Goal: Information Seeking & Learning: Find specific fact

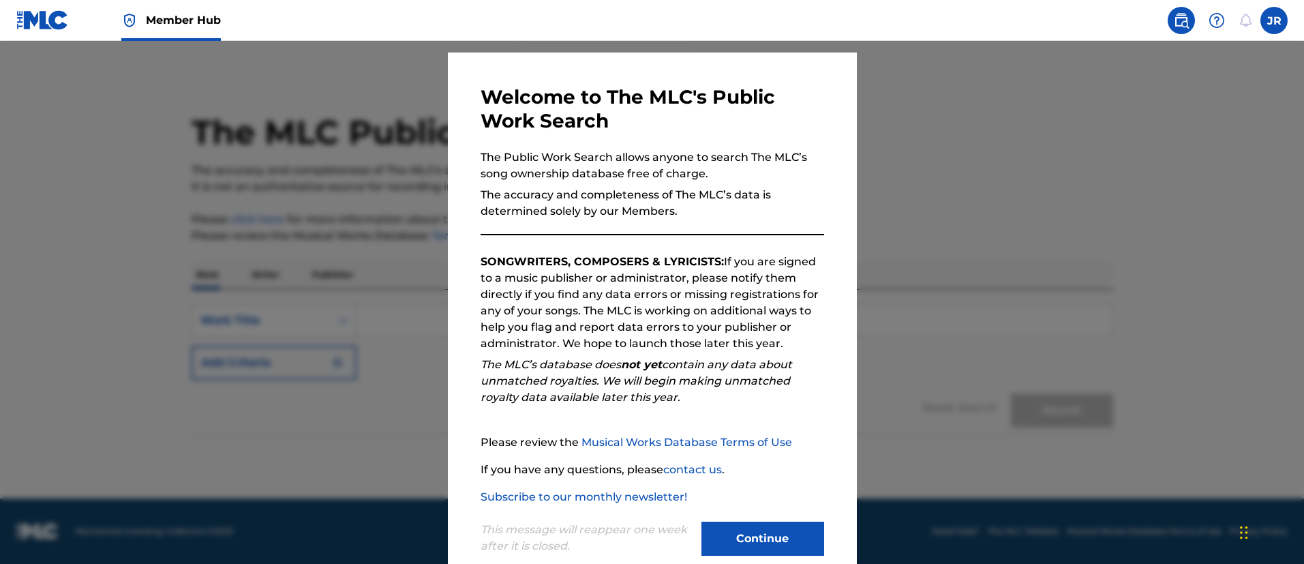
scroll to position [60, 0]
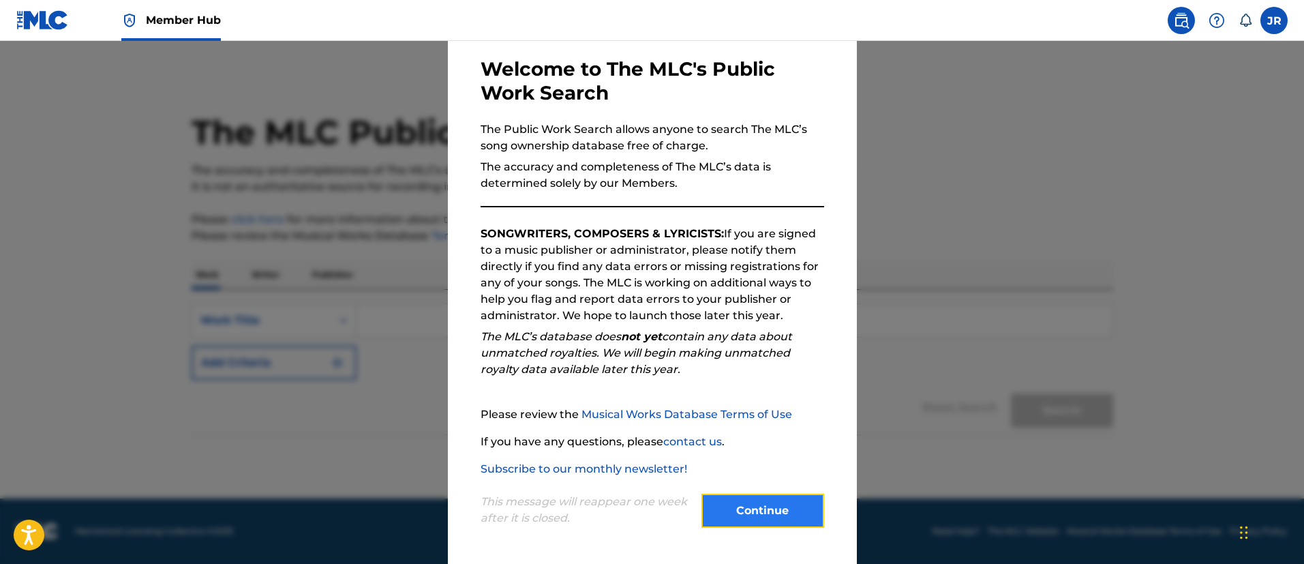
click at [765, 508] on button "Continue" at bounding box center [762, 510] width 123 height 34
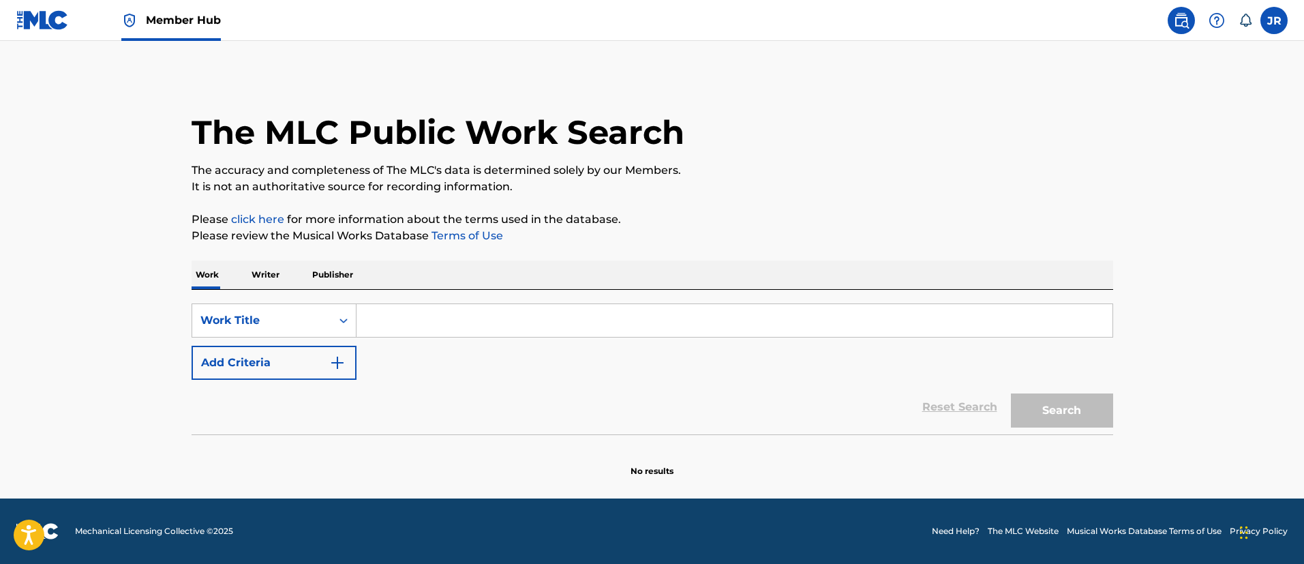
scroll to position [0, 0]
click at [463, 318] on input "Search Form" at bounding box center [734, 320] width 756 height 33
paste input "[PERSON_NAME] MX"
type input "[PERSON_NAME] MX"
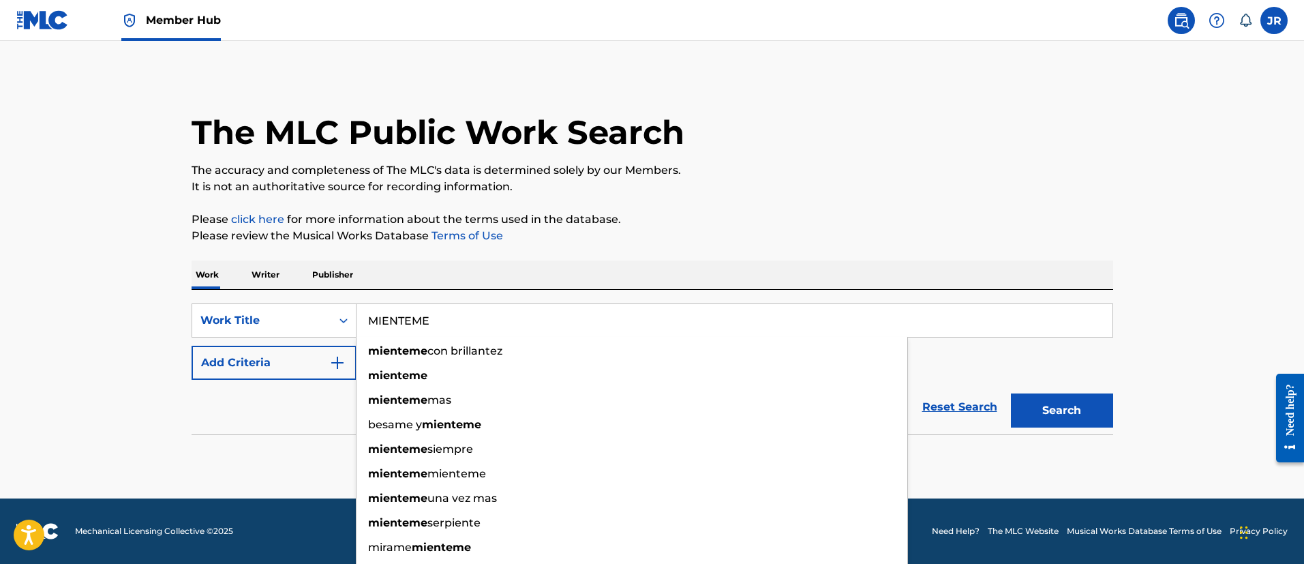
type input "MIENTEME"
click at [494, 196] on div "The MLC Public Work Search The accuracy and completeness of The MLC's data is d…" at bounding box center [652, 276] width 954 height 402
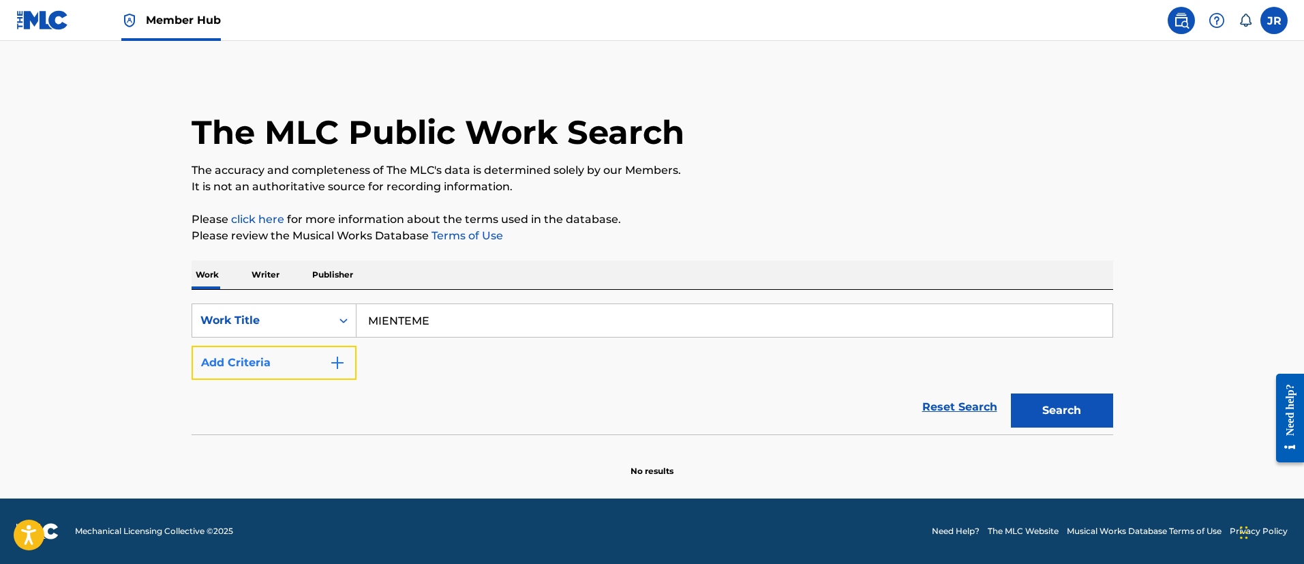
click at [324, 365] on button "Add Criteria" at bounding box center [274, 363] width 165 height 34
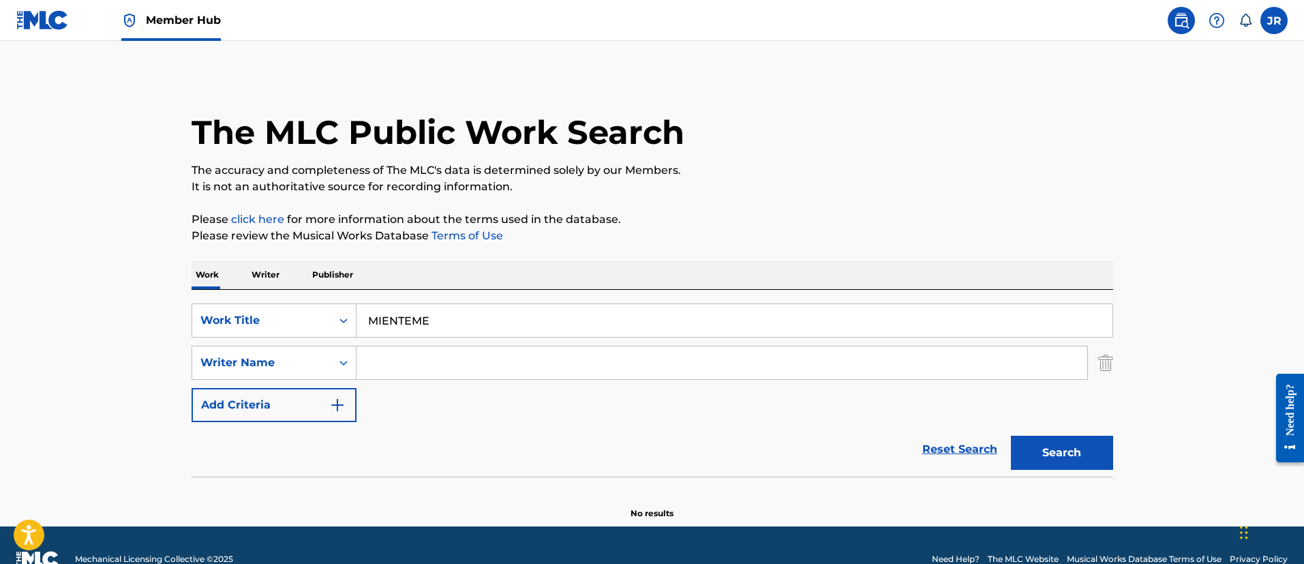
click at [402, 365] on input "Search Form" at bounding box center [721, 362] width 731 height 33
paste input "[PERSON_NAME] [PERSON_NAME] [PERSON_NAME]"
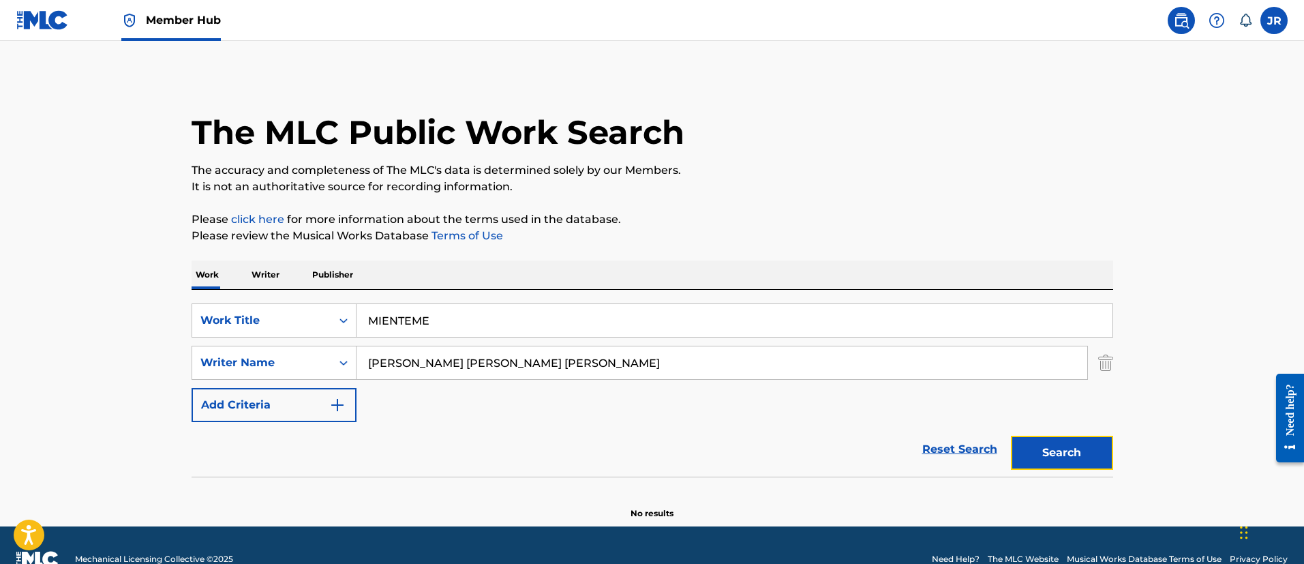
click at [1036, 451] on button "Search" at bounding box center [1062, 453] width 102 height 34
click at [1037, 448] on button "Search" at bounding box center [1062, 453] width 102 height 34
click at [1037, 448] on div "Search" at bounding box center [1058, 449] width 109 height 55
click at [439, 384] on div "SearchWithCriteria3f68a080-4e51-486c-adaa-3c673c47d136 Work Title MIENTEME Sear…" at bounding box center [653, 362] width 922 height 119
drag, startPoint x: 456, startPoint y: 377, endPoint x: 472, endPoint y: 370, distance: 17.7
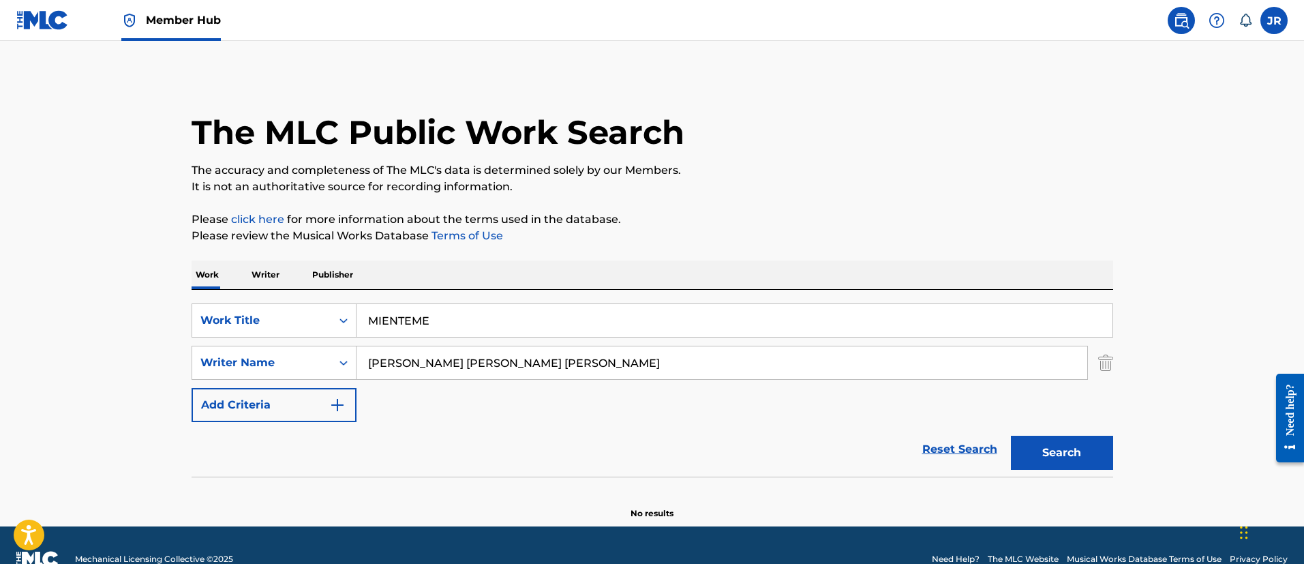
click at [457, 377] on input "[PERSON_NAME] [PERSON_NAME] [PERSON_NAME]" at bounding box center [721, 362] width 731 height 33
click at [483, 365] on input "[PERSON_NAME] [PERSON_NAME] [PERSON_NAME]" at bounding box center [721, 362] width 731 height 33
click at [484, 365] on input "[PERSON_NAME] [PERSON_NAME] [PERSON_NAME]" at bounding box center [721, 362] width 731 height 33
paste input "[PERSON_NAME]"
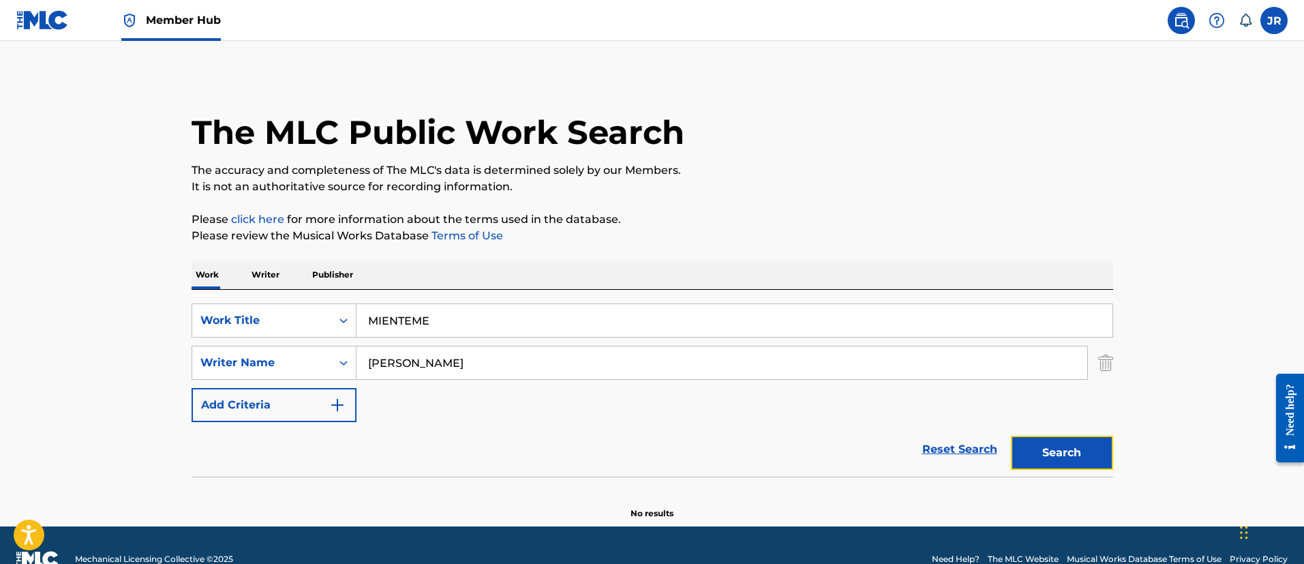
click at [1068, 446] on button "Search" at bounding box center [1062, 453] width 102 height 34
click at [458, 363] on input "[PERSON_NAME]" at bounding box center [721, 362] width 731 height 33
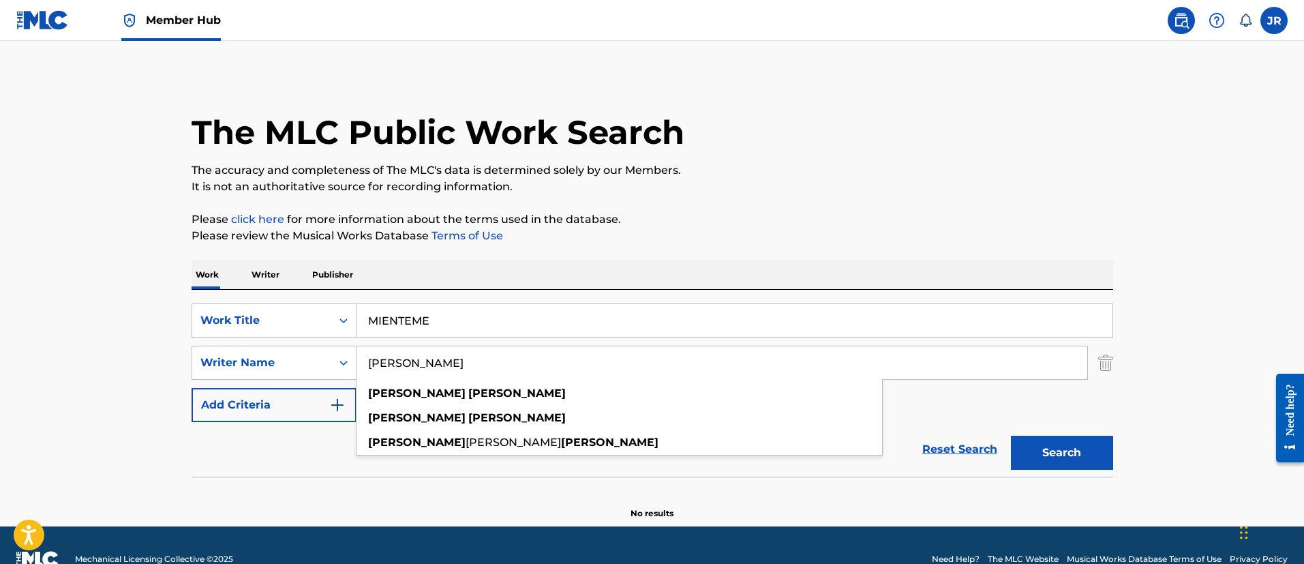
click at [458, 363] on input "[PERSON_NAME]" at bounding box center [721, 362] width 731 height 33
paste input "[PERSON_NAME]"
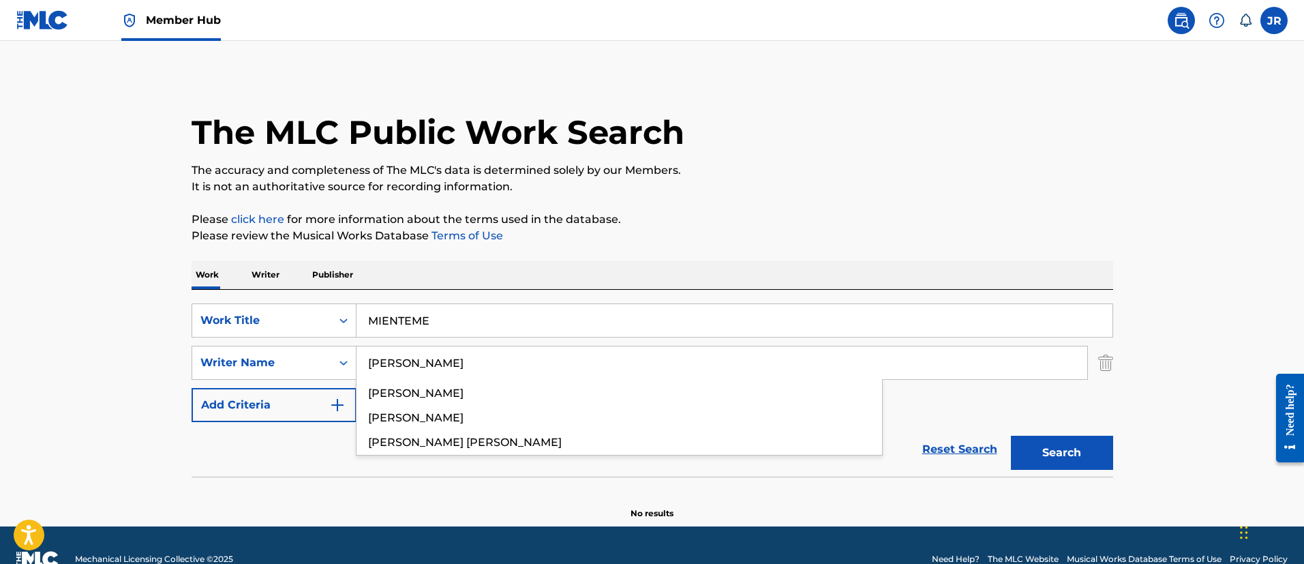
click at [1011, 436] on button "Search" at bounding box center [1062, 453] width 102 height 34
click at [503, 333] on input "MIENTEME" at bounding box center [734, 320] width 756 height 33
click at [503, 334] on input "MIENTEME" at bounding box center [734, 320] width 756 height 33
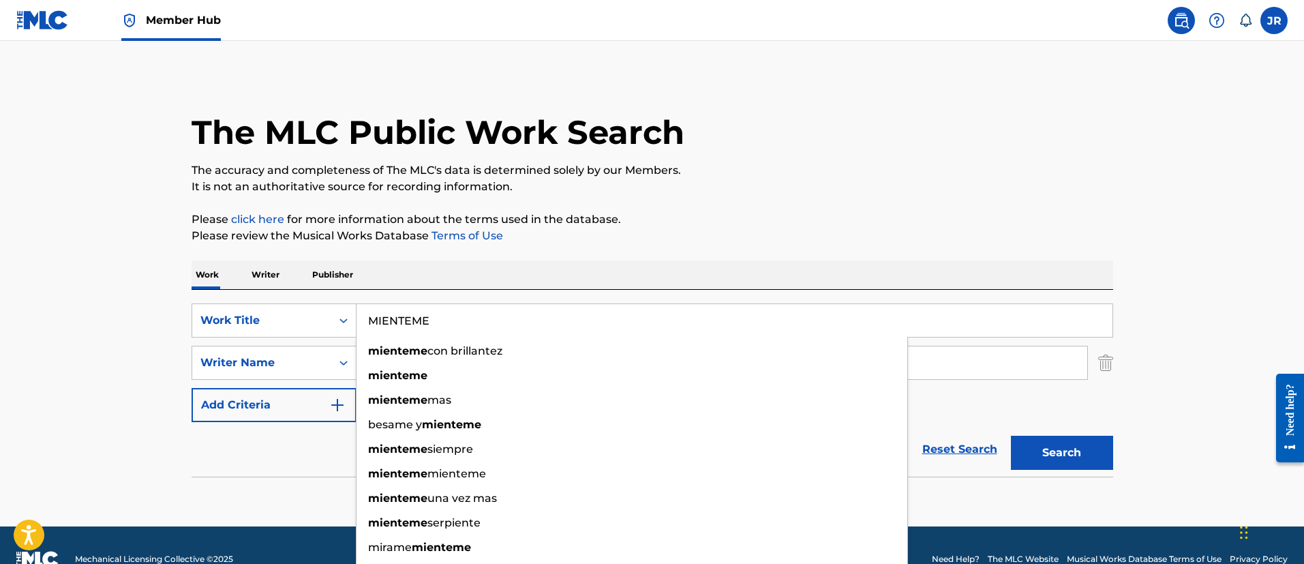
drag, startPoint x: 536, startPoint y: 244, endPoint x: 478, endPoint y: 309, distance: 87.8
click at [528, 249] on div "The MLC Public Work Search The accuracy and completeness of The MLC's data is d…" at bounding box center [652, 297] width 954 height 444
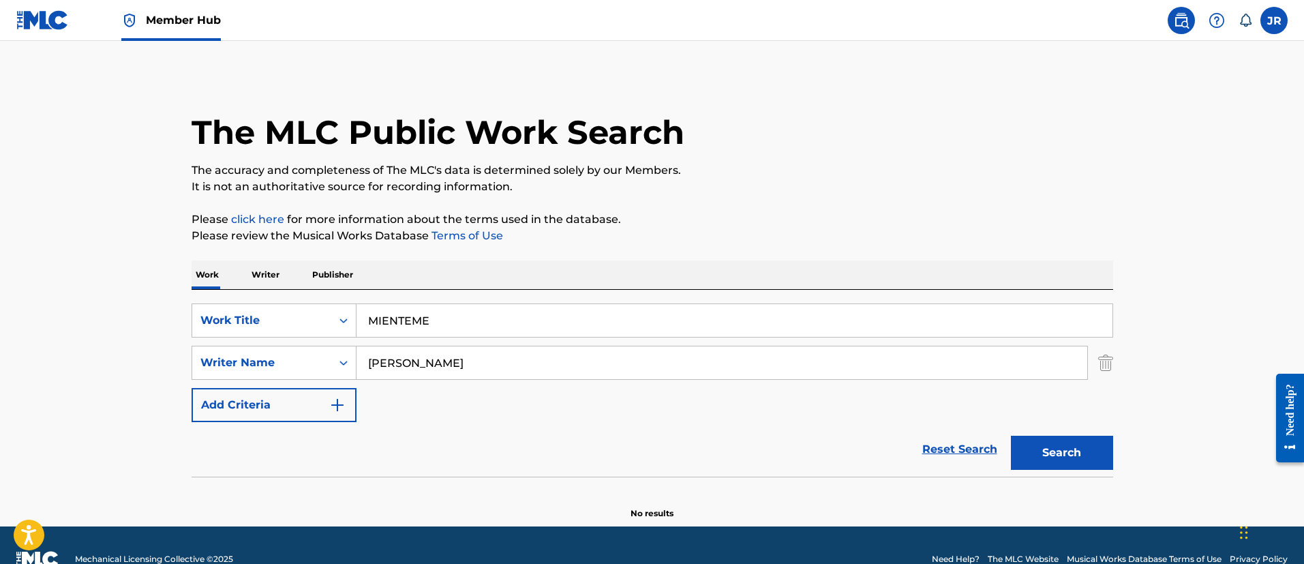
click at [461, 368] on input "[PERSON_NAME]" at bounding box center [721, 362] width 731 height 33
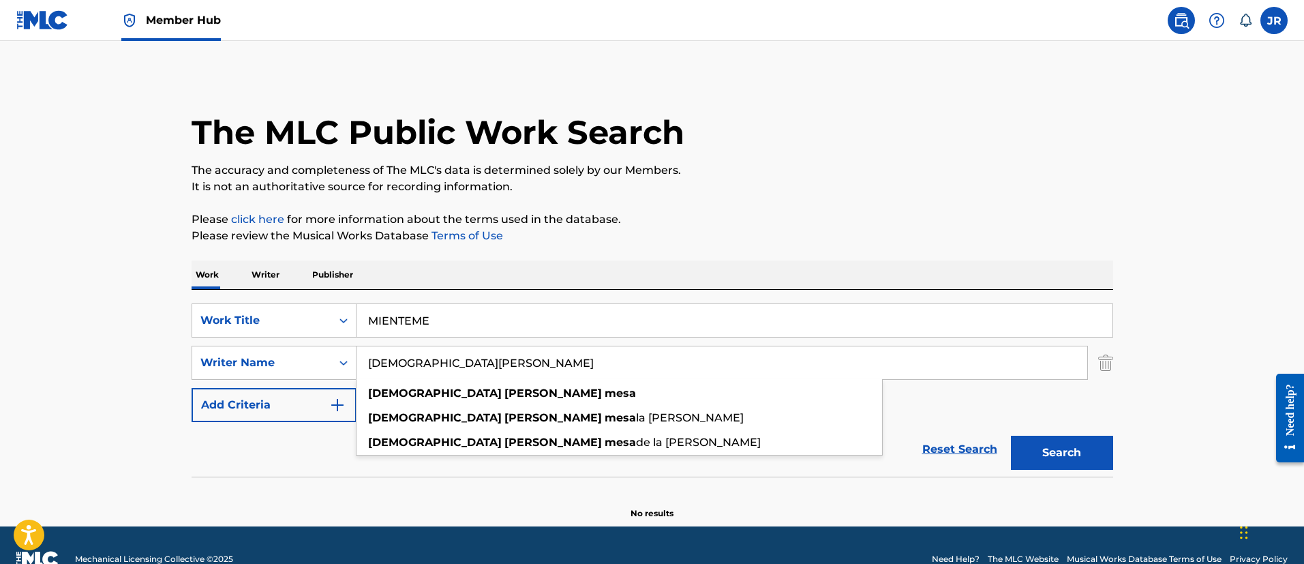
click at [1011, 436] on button "Search" at bounding box center [1062, 453] width 102 height 34
click at [457, 352] on input "[DEMOGRAPHIC_DATA][PERSON_NAME]" at bounding box center [721, 362] width 731 height 33
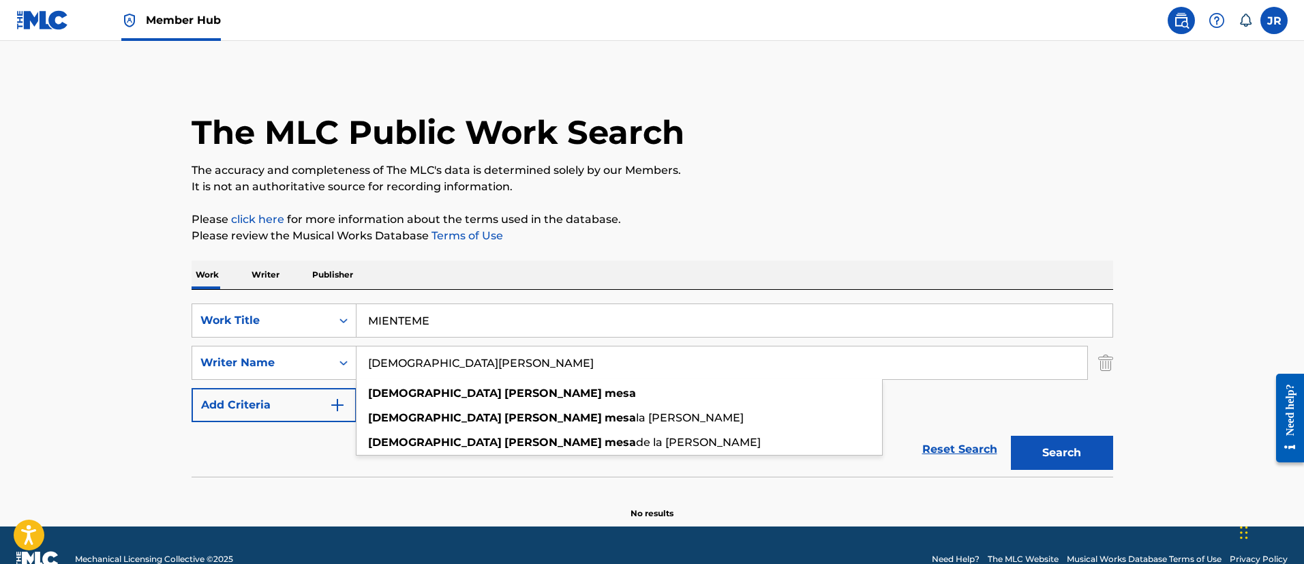
paste input "[PERSON_NAME]"
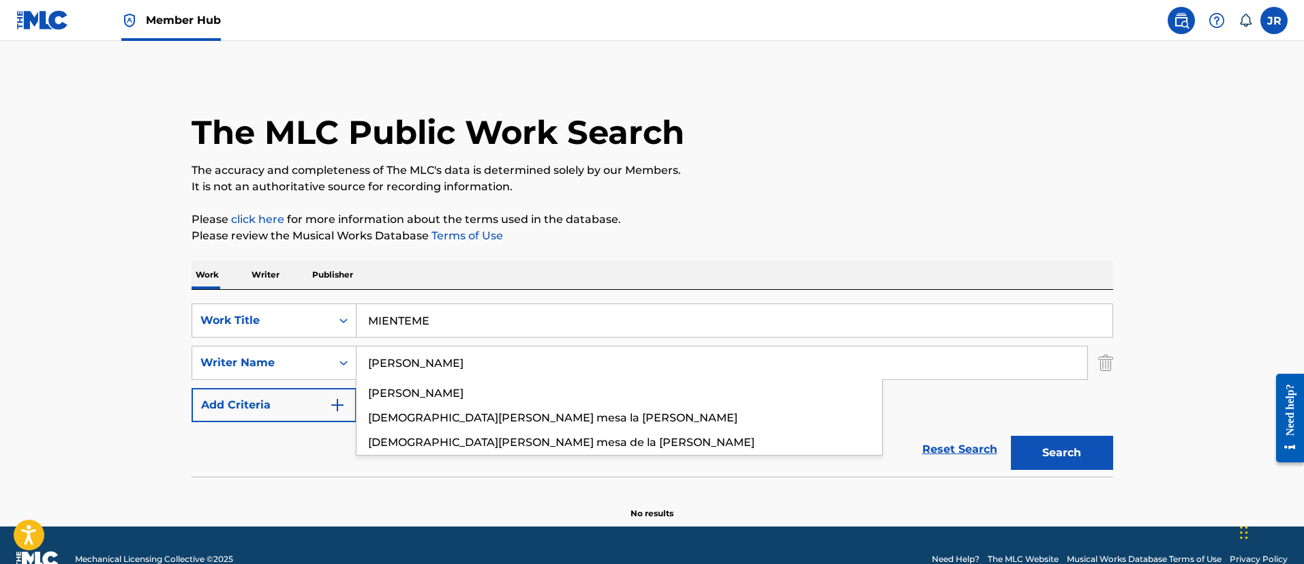
click at [1011, 436] on button "Search" at bounding box center [1062, 453] width 102 height 34
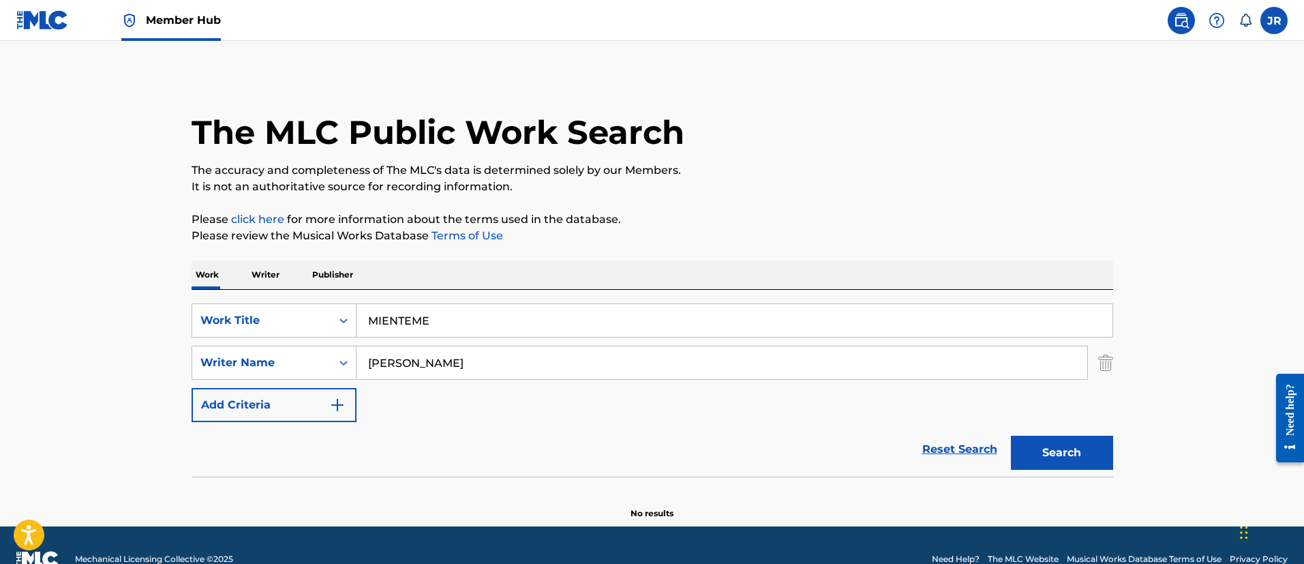
click at [549, 365] on input "[PERSON_NAME]" at bounding box center [721, 362] width 731 height 33
click at [549, 366] on input "[PERSON_NAME]" at bounding box center [721, 362] width 731 height 33
type input "B"
